Goal: Transaction & Acquisition: Purchase product/service

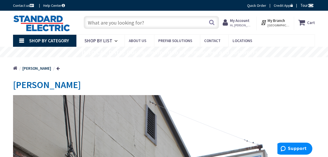
click at [93, 21] on input "text" at bounding box center [151, 22] width 135 height 13
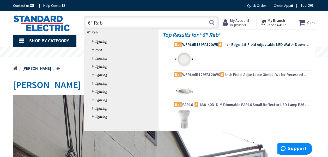
type input "6" Rab"
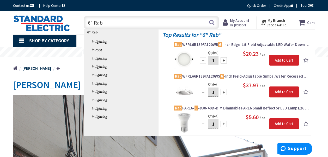
click at [227, 45] on span "Rab WFRL6R139FA120WB 6 -Inch Edge-Lit Field Adjustable LED Wafer Down Light 120…" at bounding box center [241, 44] width 135 height 5
click at [225, 60] on div at bounding box center [223, 60] width 6 height 6
click at [225, 61] on div at bounding box center [223, 60] width 6 height 6
click at [226, 62] on div at bounding box center [223, 60] width 6 height 6
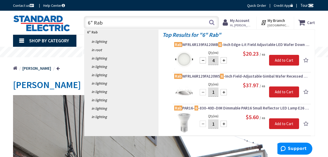
type input "5"
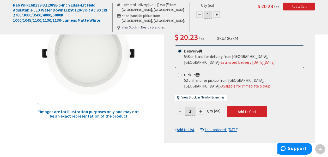
scroll to position [144, 0]
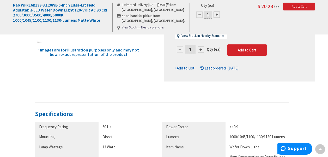
click at [202, 48] on div at bounding box center [200, 49] width 6 height 6
type input "2"
click at [202, 48] on div at bounding box center [239, 6] width 150 height 149
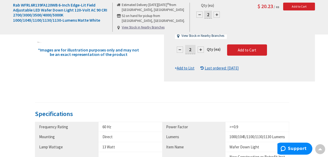
click at [199, 48] on div at bounding box center [200, 49] width 6 height 6
type input "3"
click at [199, 48] on div at bounding box center [239, 6] width 150 height 149
click at [200, 46] on div at bounding box center [200, 49] width 6 height 6
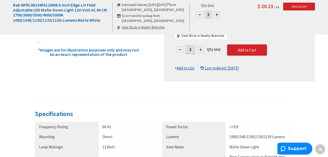
type input "4"
click at [200, 46] on div at bounding box center [200, 49] width 6 height 6
type input "5"
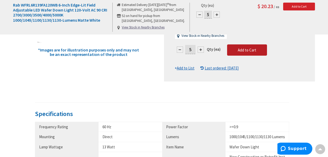
click at [253, 49] on span "Add to Cart" at bounding box center [247, 49] width 18 height 5
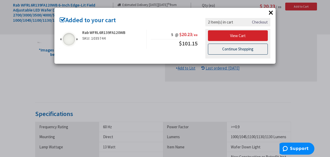
click at [250, 49] on link "Continue Shopping" at bounding box center [238, 49] width 60 height 11
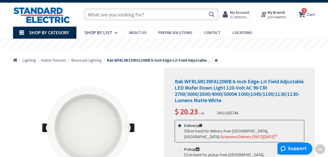
scroll to position [9, 0]
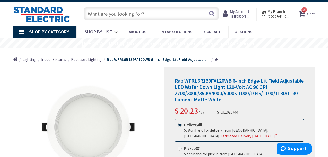
click at [100, 13] on input "text" at bounding box center [151, 13] width 135 height 13
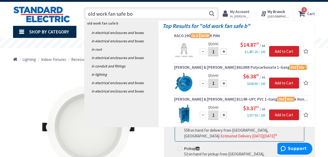
type input "old work fan safe box"
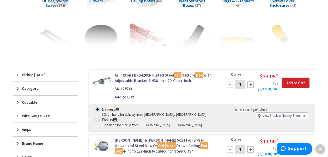
scroll to position [108, 0]
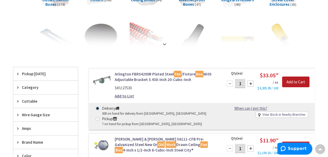
click at [288, 82] on input "Add to Cart" at bounding box center [295, 81] width 27 height 11
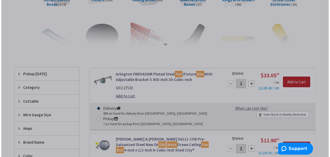
scroll to position [107, 0]
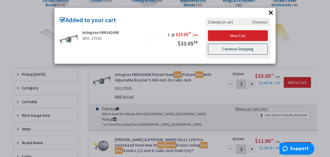
click at [231, 47] on link "Continue Shopping" at bounding box center [238, 49] width 60 height 11
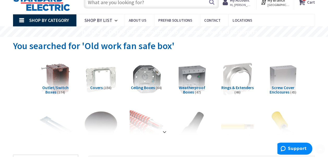
scroll to position [0, 0]
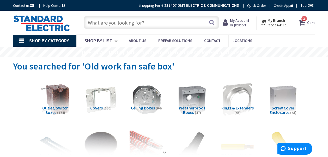
click at [113, 24] on input "text" at bounding box center [151, 22] width 135 height 13
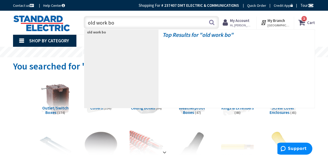
type input "old work box"
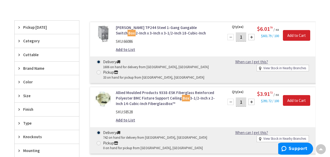
scroll to position [187, 0]
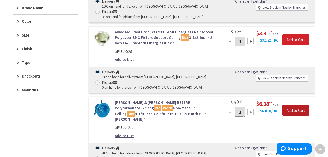
click at [291, 108] on input "Add to Cart" at bounding box center [295, 110] width 27 height 11
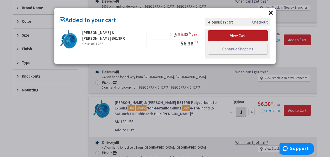
click at [234, 35] on link "View Cart" at bounding box center [238, 35] width 60 height 11
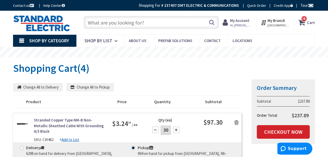
drag, startPoint x: 326, startPoint y: 48, endPoint x: 327, endPoint y: 57, distance: 8.6
click at [327, 57] on rs-slide "[MEDICAL_DATA]: Our Commitment to Our Employees and Customers" at bounding box center [164, 52] width 328 height 10
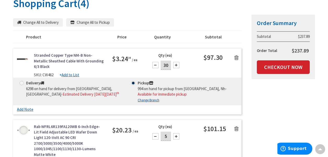
scroll to position [64, 0]
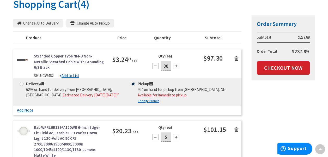
click at [236, 58] on icon at bounding box center [236, 58] width 4 height 5
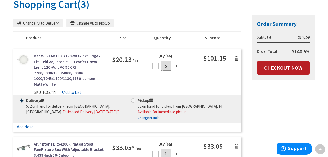
click at [279, 69] on link "Checkout Now" at bounding box center [283, 68] width 53 height 14
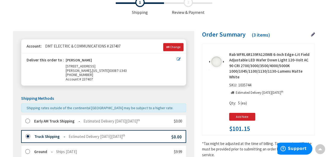
scroll to position [52, 0]
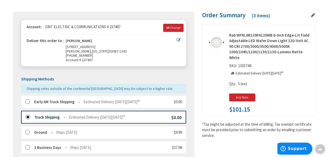
click at [27, 102] on label at bounding box center [29, 101] width 8 height 5
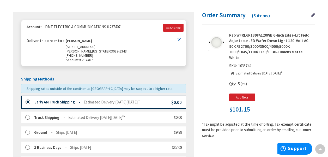
drag, startPoint x: 326, startPoint y: 63, endPoint x: 328, endPoint y: 60, distance: 3.4
click at [328, 60] on main "Checkout Shipping Review & Payment Estimated Total $140.59 3 Some items in your…" at bounding box center [164, 149] width 328 height 347
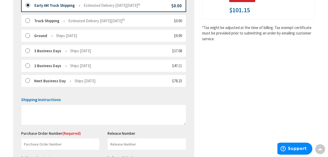
scroll to position [158, 0]
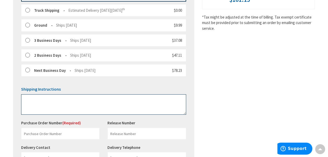
click at [30, 95] on textarea at bounding box center [103, 104] width 165 height 20
type textarea "Please leave at rear door of unit 6 Thank You!"
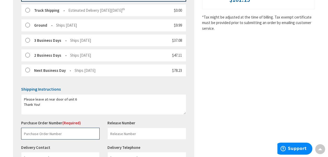
click at [27, 132] on input "text" at bounding box center [60, 133] width 78 height 12
type input "3239 Boxford"
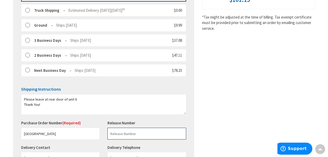
click at [118, 134] on input "text" at bounding box center [146, 133] width 78 height 12
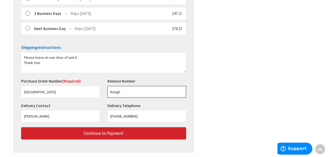
scroll to position [201, 0]
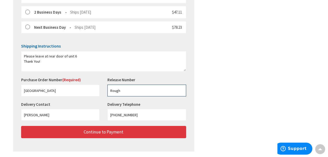
type input "Rough"
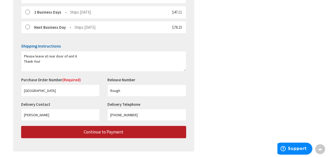
click at [149, 130] on button "Continue to Payment" at bounding box center [103, 132] width 165 height 12
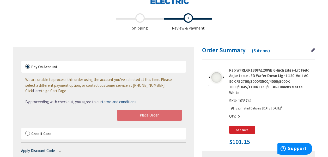
scroll to position [37, 0]
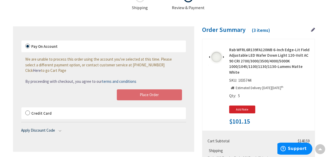
click at [28, 110] on label "Credit Card" at bounding box center [103, 113] width 164 height 12
click at [21, 108] on input "Credit Card" at bounding box center [21, 108] width 0 height 0
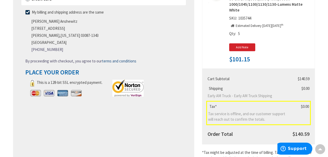
scroll to position [111, 0]
